Goal: Information Seeking & Learning: Learn about a topic

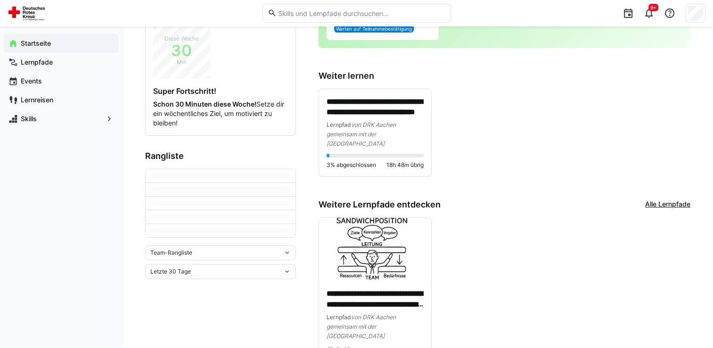
scroll to position [208, 0]
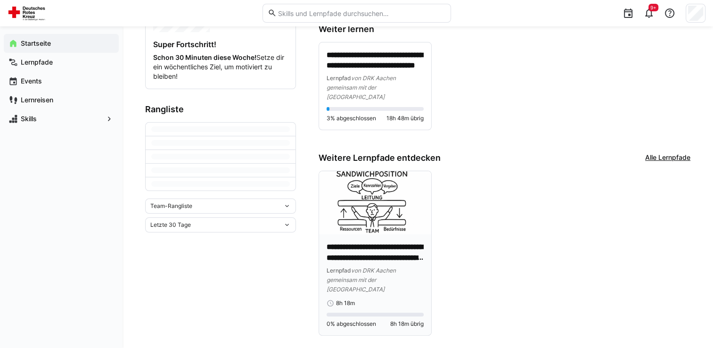
click at [412, 250] on p "**********" at bounding box center [374, 253] width 97 height 22
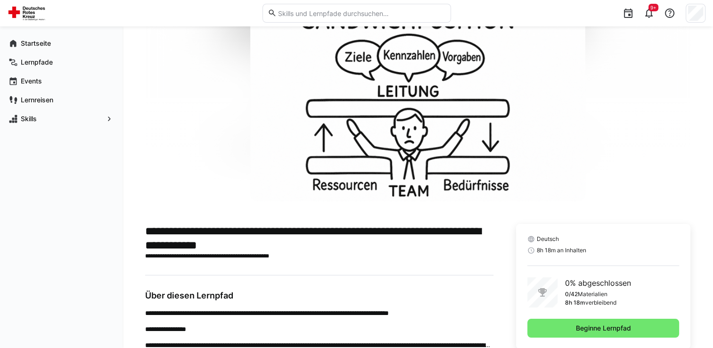
scroll to position [70, 0]
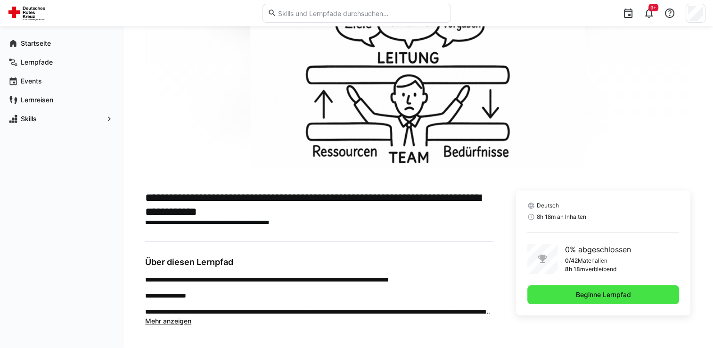
click at [616, 297] on span "Beginne Lernpfad" at bounding box center [603, 294] width 58 height 9
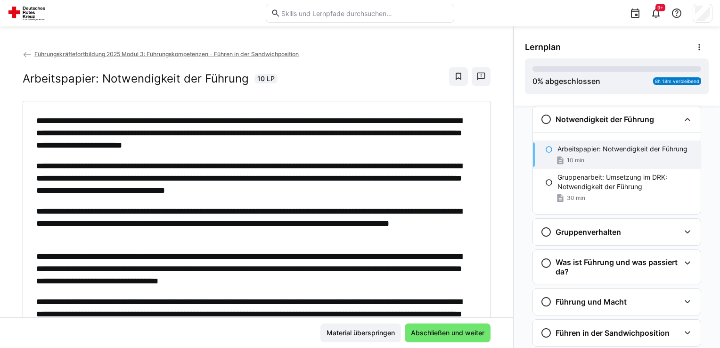
scroll to position [188, 0]
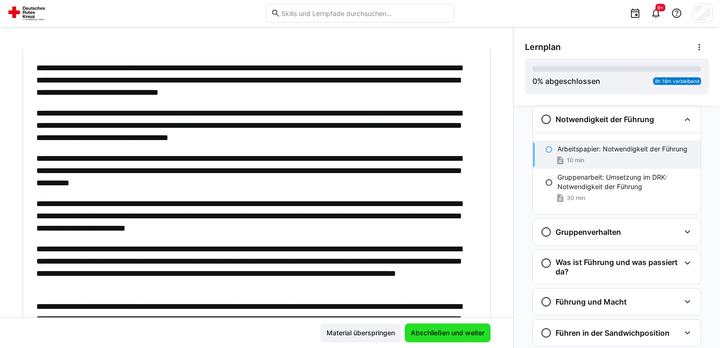
click at [450, 335] on span "Abschließen und weiter" at bounding box center [447, 332] width 76 height 9
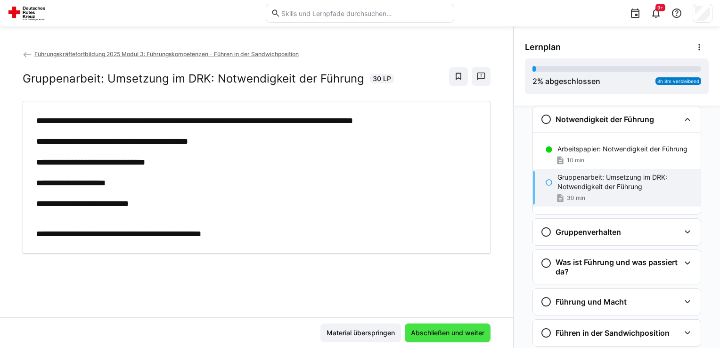
scroll to position [0, 0]
click at [434, 332] on span "Abschließen und weiter" at bounding box center [447, 332] width 76 height 9
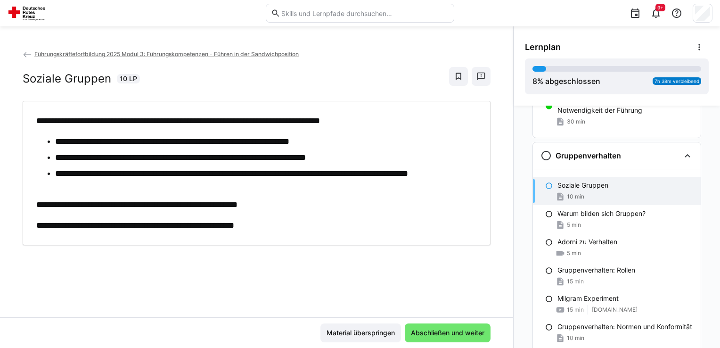
scroll to position [111, 0]
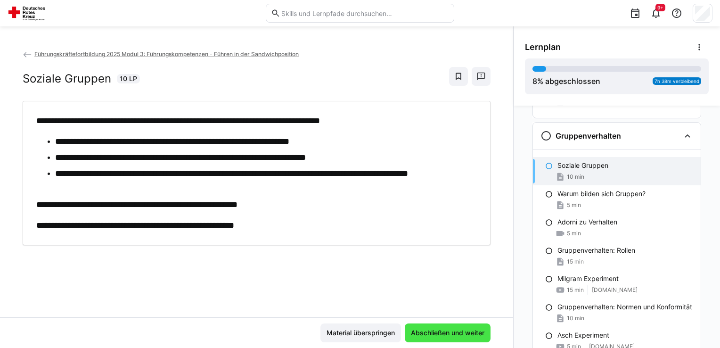
click at [425, 331] on span "Abschließen und weiter" at bounding box center [447, 332] width 76 height 9
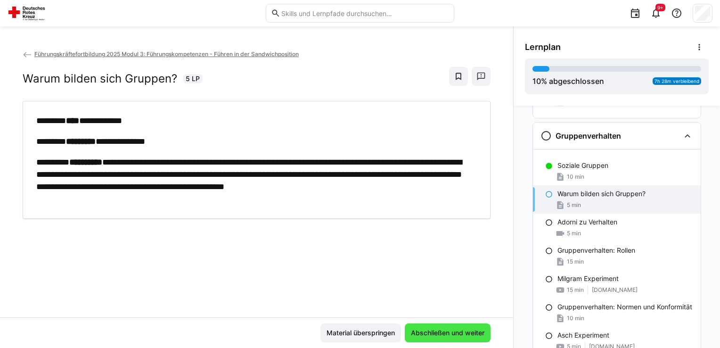
click at [425, 333] on span "Abschließen und weiter" at bounding box center [447, 332] width 76 height 9
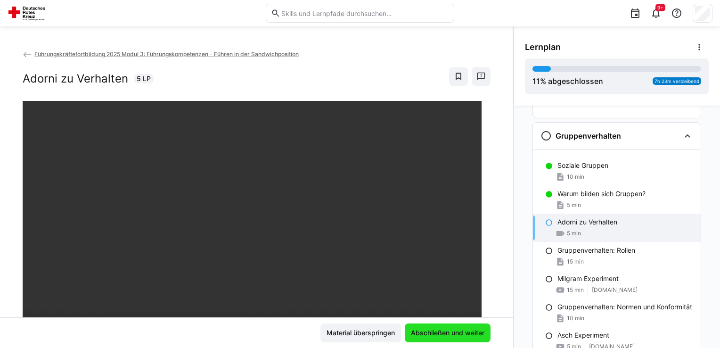
click at [446, 338] on span "Abschließen und weiter" at bounding box center [448, 332] width 86 height 19
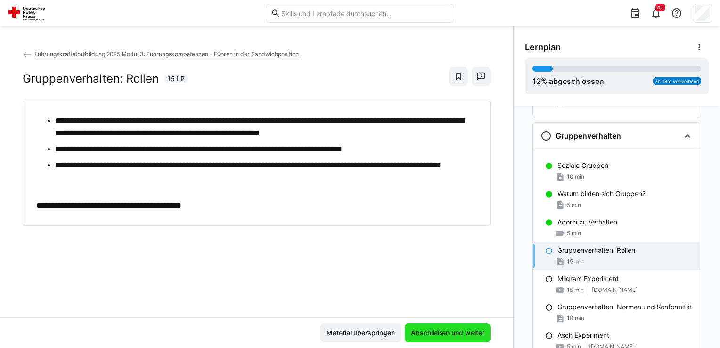
click at [437, 328] on span "Abschließen und weiter" at bounding box center [447, 332] width 76 height 9
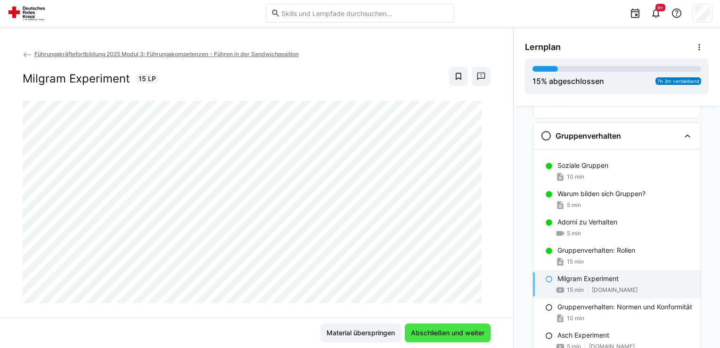
click at [439, 334] on span "Abschließen und weiter" at bounding box center [447, 332] width 76 height 9
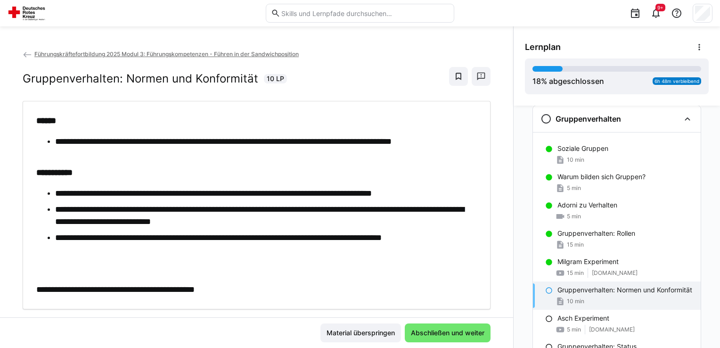
scroll to position [158, 0]
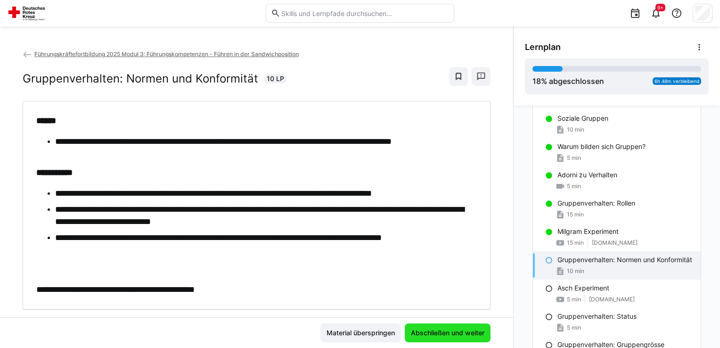
click at [446, 336] on span "Abschließen und weiter" at bounding box center [447, 332] width 76 height 9
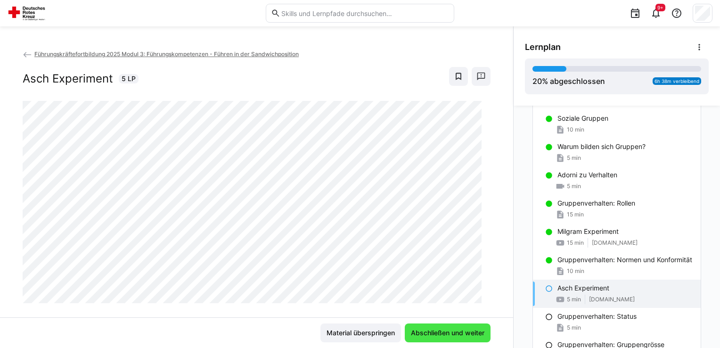
click at [443, 336] on span "Abschließen und weiter" at bounding box center [447, 332] width 76 height 9
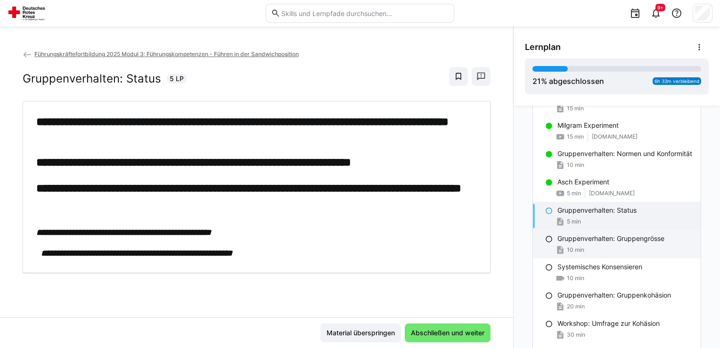
scroll to position [300, 0]
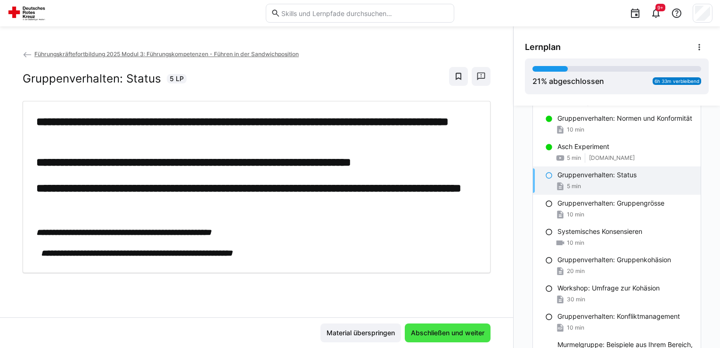
click at [459, 332] on span "Abschließen und weiter" at bounding box center [447, 332] width 76 height 9
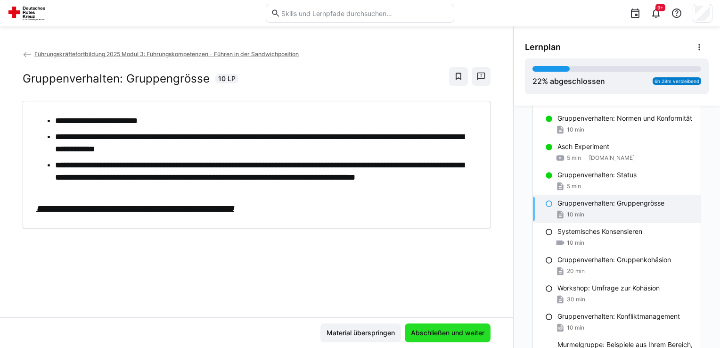
click at [419, 333] on span "Abschließen und weiter" at bounding box center [447, 332] width 76 height 9
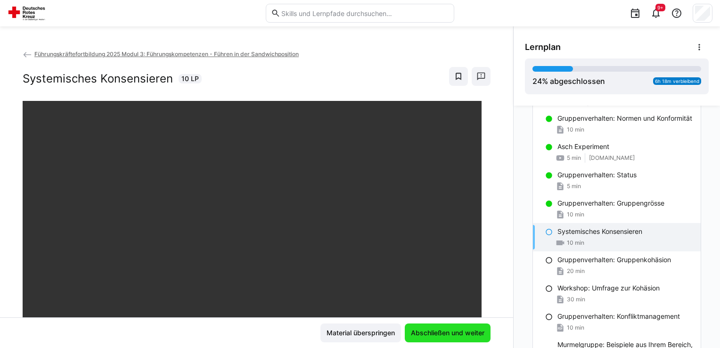
click at [448, 334] on span "Abschließen und weiter" at bounding box center [447, 332] width 76 height 9
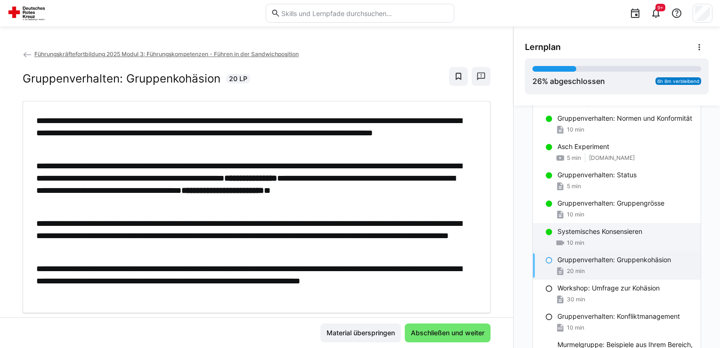
click at [590, 247] on div "10 min" at bounding box center [625, 242] width 136 height 9
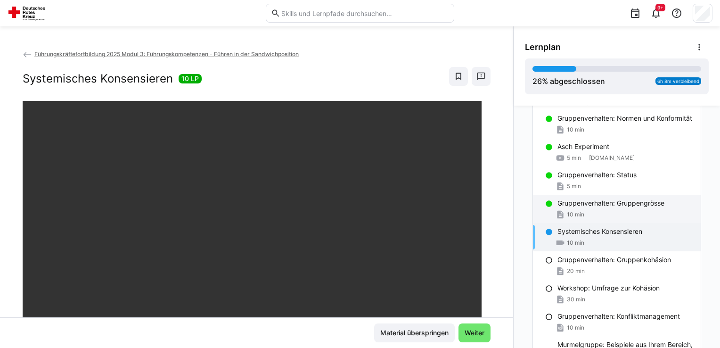
click at [587, 219] on div "10 min" at bounding box center [625, 214] width 136 height 9
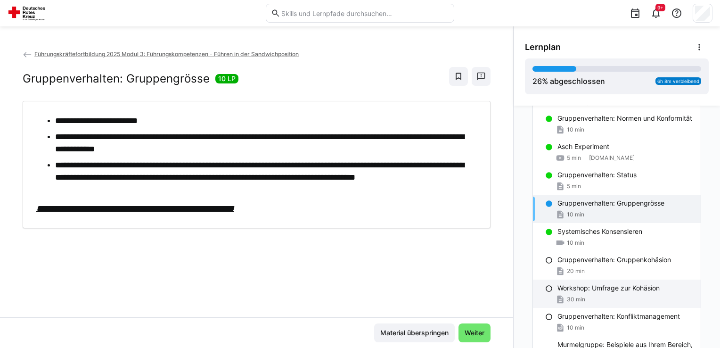
click at [588, 292] on p "Workshop: Umfrage zur Kohäsion" at bounding box center [608, 287] width 102 height 9
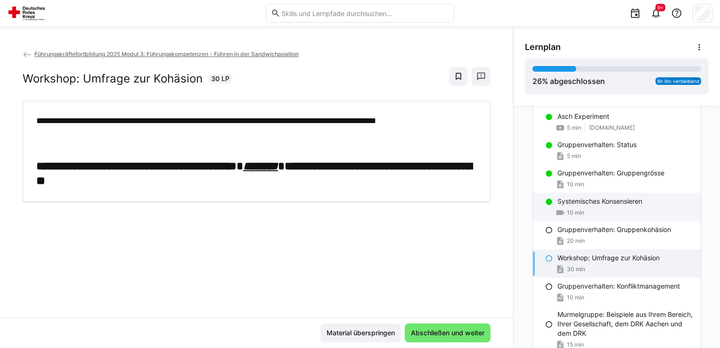
scroll to position [394, 0]
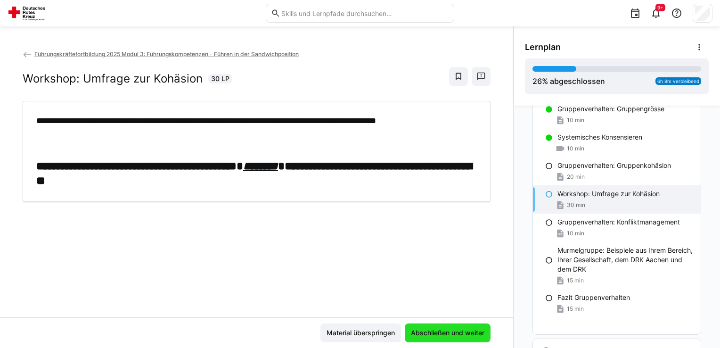
click at [452, 336] on span "Abschließen und weiter" at bounding box center [447, 332] width 76 height 9
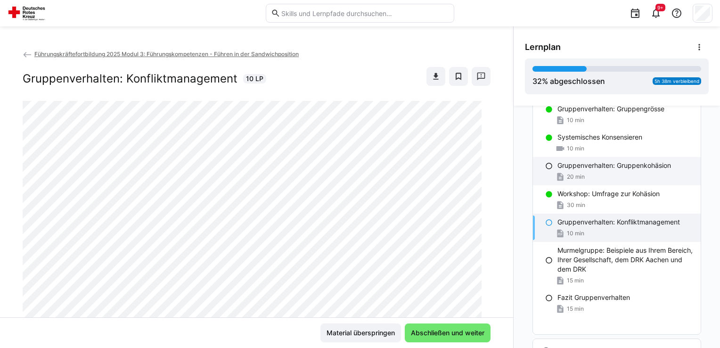
click at [568, 180] on div "Gruppenverhalten: Gruppenkohäsion 20 min" at bounding box center [617, 171] width 168 height 28
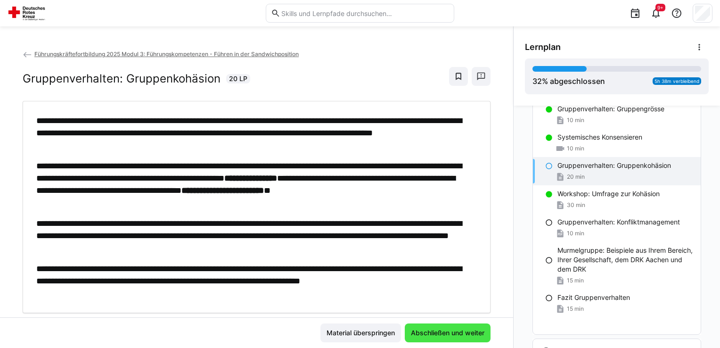
click at [465, 332] on span "Abschließen und weiter" at bounding box center [447, 332] width 76 height 9
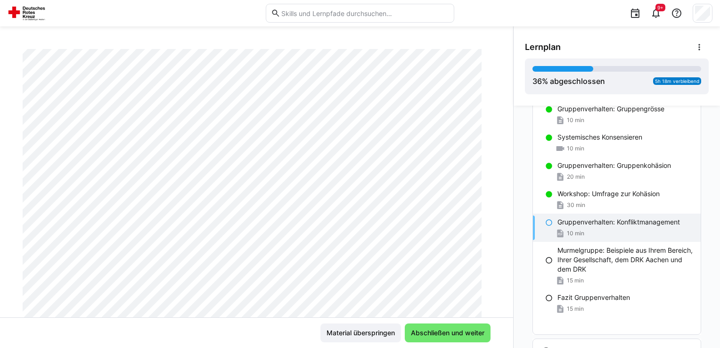
scroll to position [141, 0]
click at [462, 331] on span "Abschließen und weiter" at bounding box center [447, 332] width 76 height 9
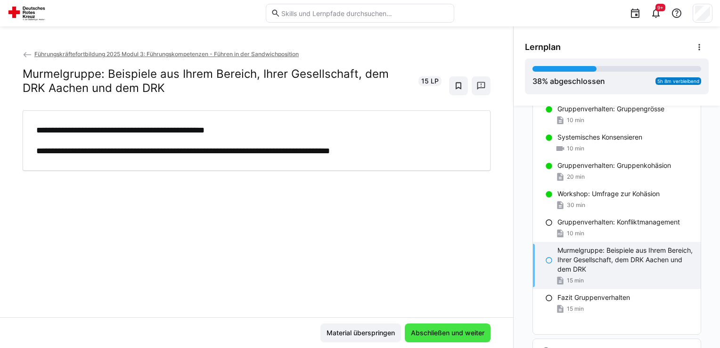
scroll to position [0, 0]
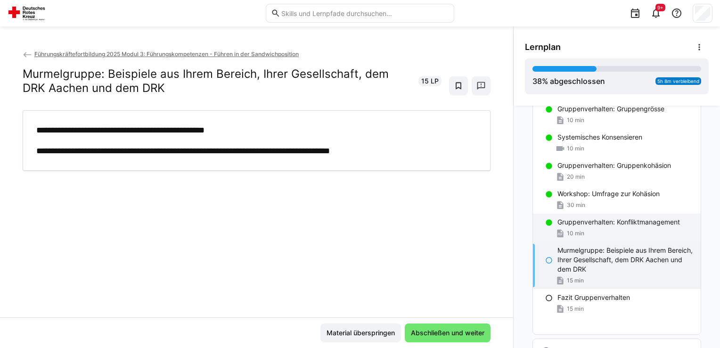
click at [577, 236] on div "Gruppenverhalten: Konfliktmanagement 10 min" at bounding box center [617, 227] width 168 height 28
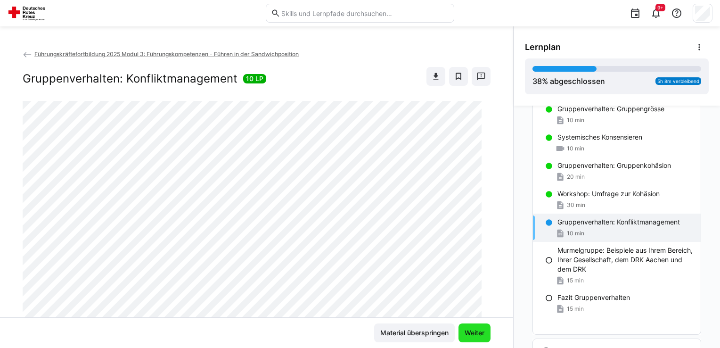
click at [472, 338] on span "Weiter" at bounding box center [474, 332] width 32 height 19
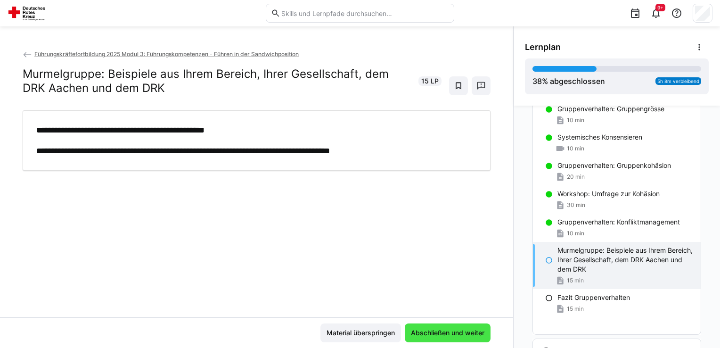
click at [462, 332] on span "Abschließen und weiter" at bounding box center [447, 332] width 76 height 9
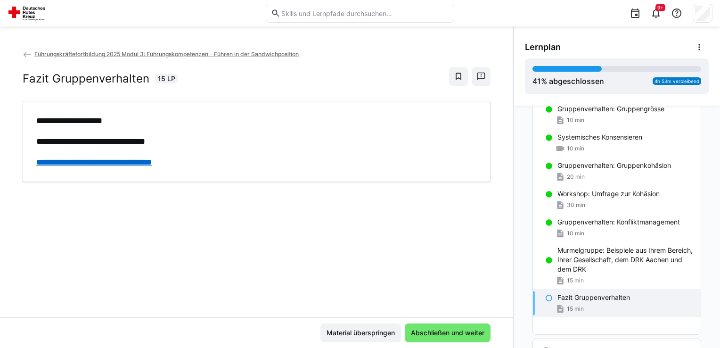
click at [128, 160] on link "**********" at bounding box center [93, 162] width 115 height 8
click at [462, 333] on span "Abschließen und weiter" at bounding box center [447, 332] width 76 height 9
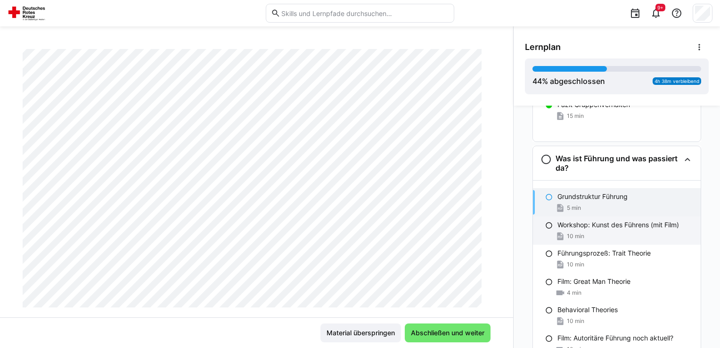
scroll to position [584, 0]
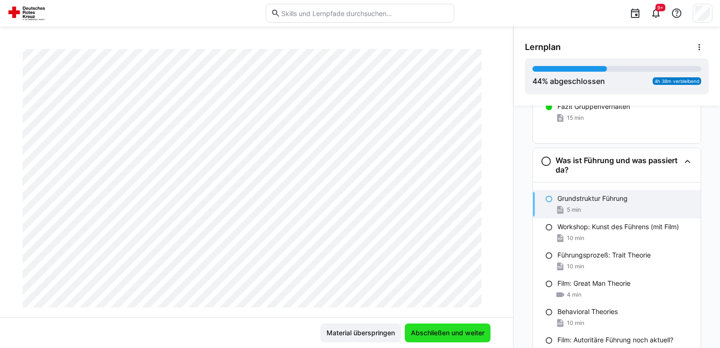
click at [451, 332] on span "Abschließen und weiter" at bounding box center [447, 332] width 76 height 9
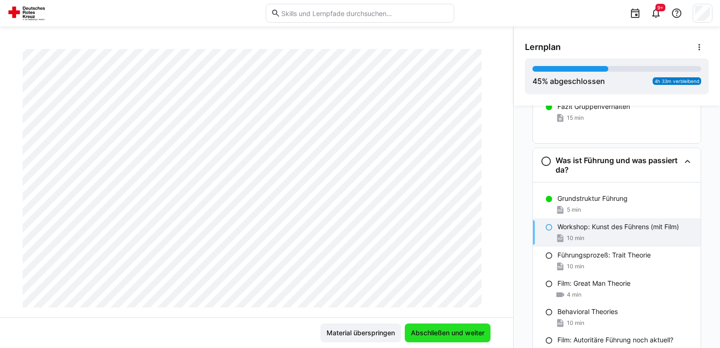
click at [463, 336] on span "Abschließen und weiter" at bounding box center [447, 332] width 76 height 9
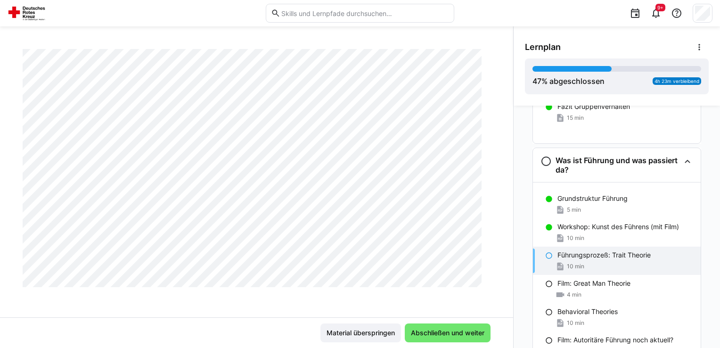
scroll to position [769, 0]
click at [447, 339] on span "Abschließen und weiter" at bounding box center [448, 332] width 86 height 19
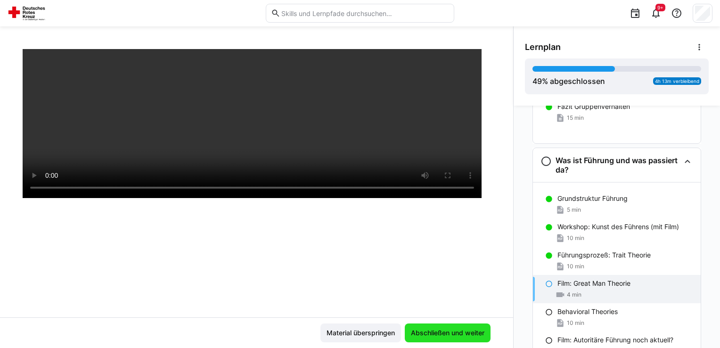
click at [415, 335] on span "Abschließen und weiter" at bounding box center [447, 332] width 76 height 9
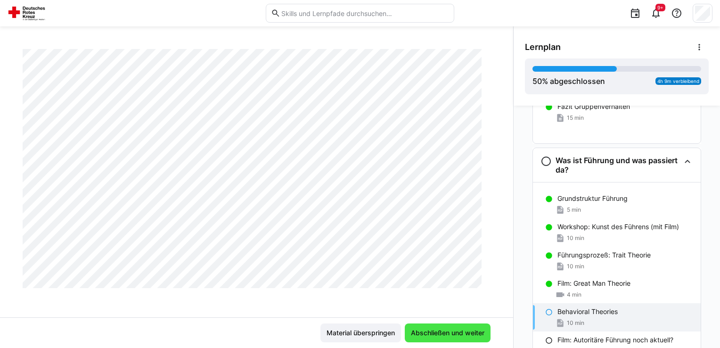
scroll to position [440, 0]
click at [415, 335] on span "Abschließen und weiter" at bounding box center [447, 332] width 76 height 9
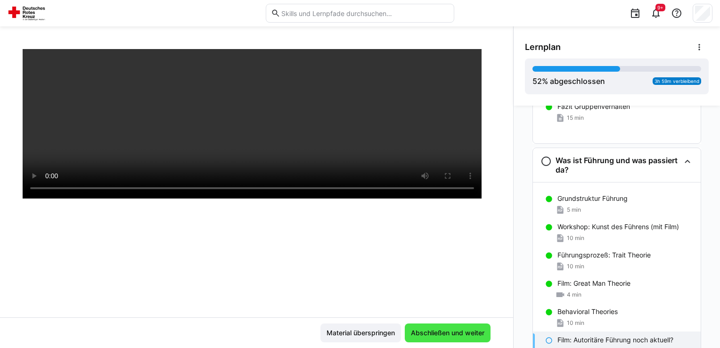
click at [415, 335] on span "Abschließen und weiter" at bounding box center [447, 332] width 76 height 9
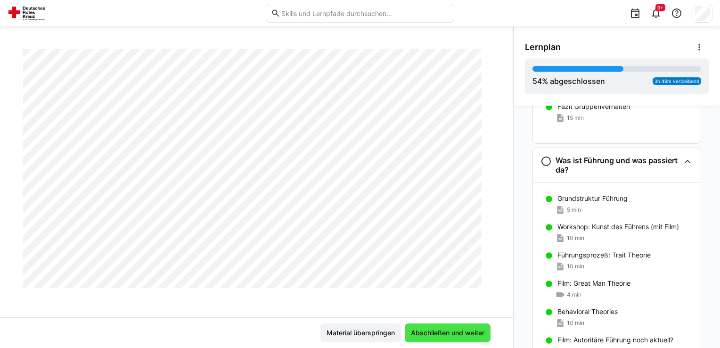
scroll to position [440, 0]
